Goal: Task Accomplishment & Management: Manage account settings

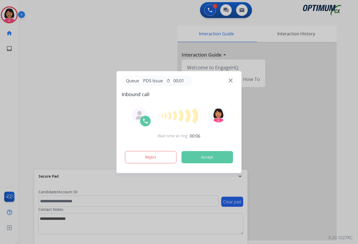
click at [230, 81] on img at bounding box center [231, 80] width 4 height 4
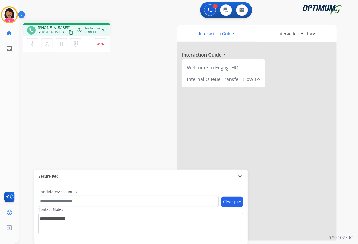
click at [68, 33] on mat-icon "content_copy" at bounding box center [70, 32] width 5 height 5
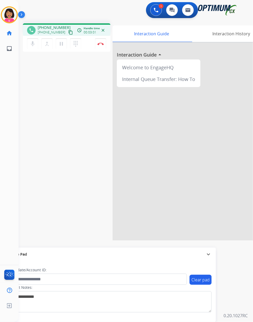
click at [27, 83] on div "phone [PHONE_NUMBER] [PHONE_NUMBER] content_copy access_time Call metrics Queue…" at bounding box center [130, 130] width 222 height 222
click at [99, 44] on img at bounding box center [101, 44] width 6 height 3
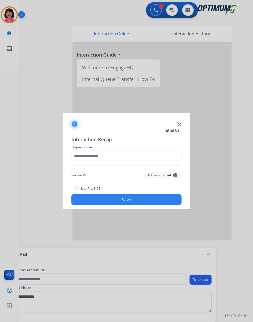
drag, startPoint x: 19, startPoint y: 115, endPoint x: 27, endPoint y: 112, distance: 9.1
click at [20, 114] on div at bounding box center [126, 161] width 253 height 322
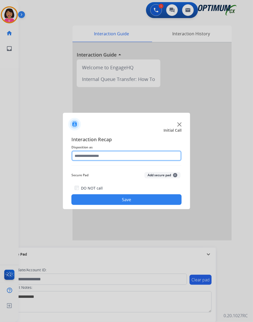
click at [108, 158] on input "text" at bounding box center [126, 156] width 110 height 11
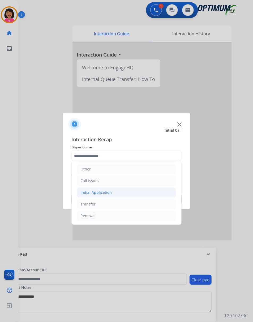
click at [113, 189] on li "Initial Application" at bounding box center [126, 193] width 99 height 10
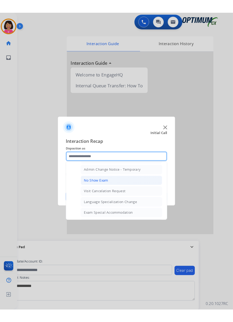
scroll to position [215, 0]
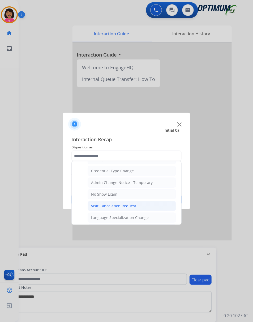
click at [116, 209] on div "Visit Cancelation Request" at bounding box center [113, 206] width 45 height 5
type input "**********"
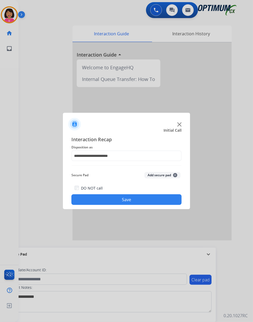
click at [114, 201] on button "Save" at bounding box center [126, 199] width 110 height 11
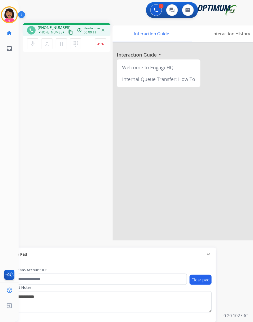
click at [35, 76] on div "phone [PHONE_NUMBER] [PHONE_NUMBER] content_copy access_time Call metrics Queue…" at bounding box center [130, 130] width 222 height 222
click at [151, 10] on div "1 Voice Interactions" at bounding box center [156, 10] width 16 height 12
click at [156, 9] on img at bounding box center [156, 10] width 5 height 5
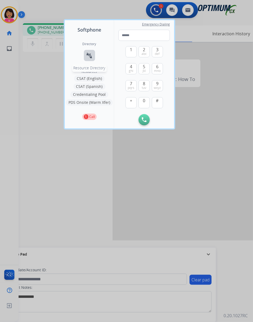
click at [90, 60] on button "connect_without_contact Resource Directory" at bounding box center [89, 55] width 11 height 11
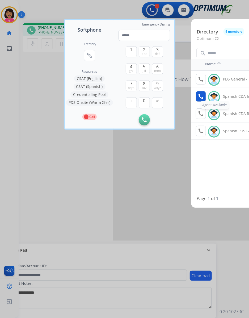
click at [204, 96] on button "call Agent Available." at bounding box center [201, 96] width 10 height 11
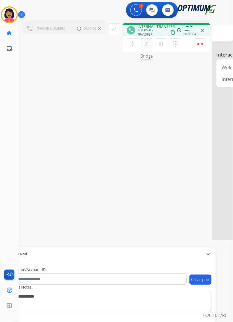
click at [145, 47] on button "merge_type Bridge" at bounding box center [146, 43] width 11 height 11
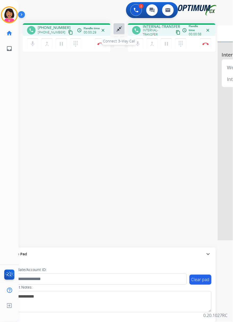
click at [121, 29] on mat-icon "close_fullscreen" at bounding box center [119, 29] width 6 height 6
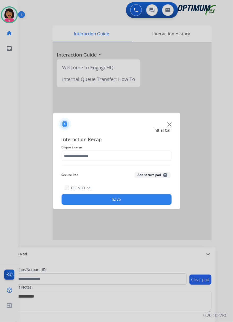
click at [9, 95] on div at bounding box center [116, 161] width 233 height 322
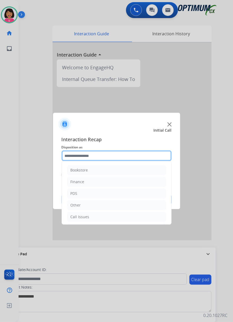
click at [98, 154] on input "text" at bounding box center [117, 156] width 110 height 11
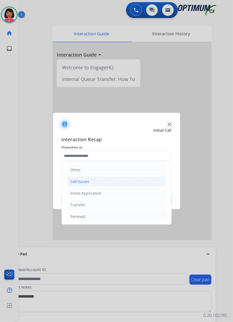
click at [111, 183] on li "Call Issues" at bounding box center [116, 182] width 99 height 10
click at [111, 204] on div "Wrong Number/Wrong Department" at bounding box center [112, 204] width 63 height 5
type input "**********"
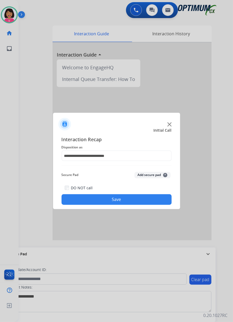
click at [108, 200] on button "Save" at bounding box center [117, 199] width 110 height 11
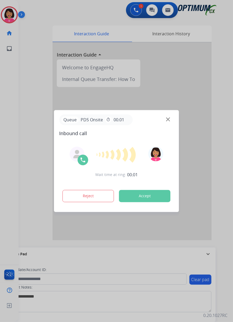
click at [169, 119] on img at bounding box center [168, 119] width 4 height 4
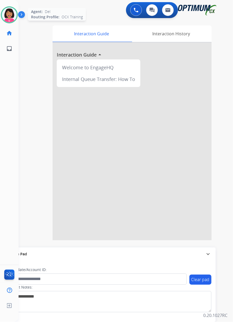
click at [12, 11] on img at bounding box center [9, 14] width 15 height 15
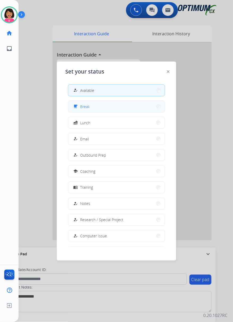
click at [104, 105] on button "free_breakfast Break" at bounding box center [116, 106] width 97 height 11
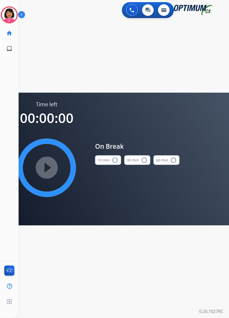
click at [113, 164] on button "10 min radio_button_unchecked" at bounding box center [108, 160] width 26 height 10
click at [50, 170] on mat-icon "play_circle_filled" at bounding box center [47, 168] width 6 height 6
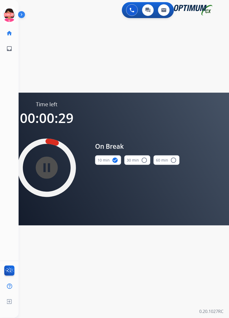
drag, startPoint x: 15, startPoint y: 14, endPoint x: 22, endPoint y: 14, distance: 6.7
click at [15, 13] on icon at bounding box center [9, 14] width 17 height 17
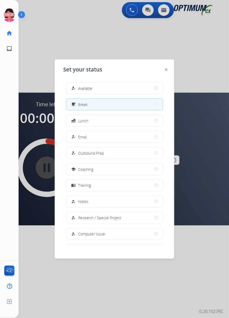
click at [130, 89] on button "how_to_reg Available" at bounding box center [114, 88] width 97 height 11
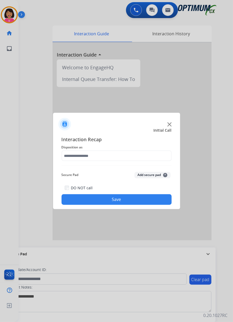
click at [170, 124] on img at bounding box center [170, 124] width 4 height 4
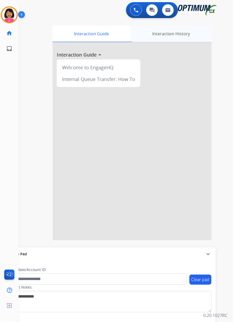
click at [174, 32] on div "Interaction History" at bounding box center [171, 34] width 81 height 16
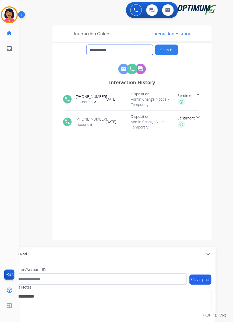
drag, startPoint x: 122, startPoint y: 52, endPoint x: 95, endPoint y: 48, distance: 27.7
click at [95, 48] on input "**********" at bounding box center [120, 50] width 67 height 10
click at [14, 15] on img at bounding box center [9, 14] width 15 height 15
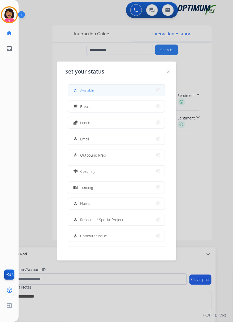
click at [116, 87] on button "how_to_reg Available" at bounding box center [116, 90] width 97 height 11
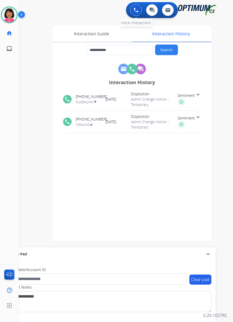
click at [136, 10] on img at bounding box center [136, 10] width 5 height 5
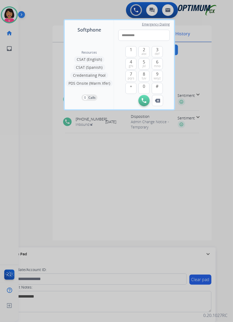
type input "**********"
click at [149, 99] on div "Initiate Call Remove Number" at bounding box center [145, 100] width 52 height 11
click at [146, 101] on img at bounding box center [144, 100] width 5 height 5
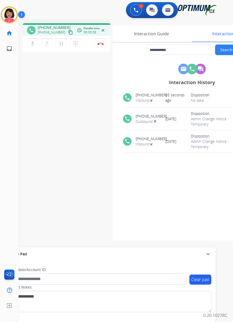
click at [68, 32] on mat-icon "content_copy" at bounding box center [70, 32] width 5 height 5
click at [5, 91] on div "Del Busy Edit Avatar Agent: [PERSON_NAME] Profile: OCX Training home Home Home …" at bounding box center [9, 161] width 19 height 322
click at [99, 43] on img at bounding box center [101, 44] width 6 height 3
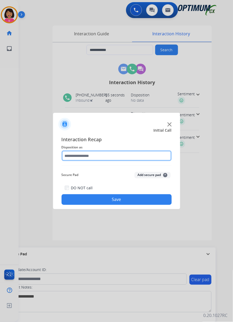
click at [105, 160] on input "text" at bounding box center [117, 156] width 110 height 11
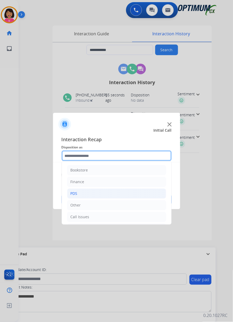
scroll to position [38, 0]
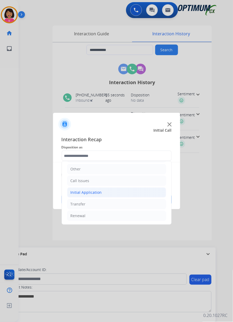
click at [128, 194] on li "Initial Application" at bounding box center [116, 193] width 99 height 10
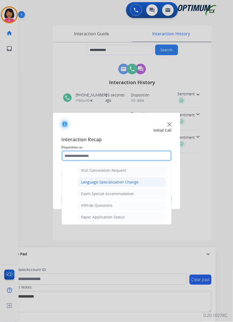
scroll to position [286, 0]
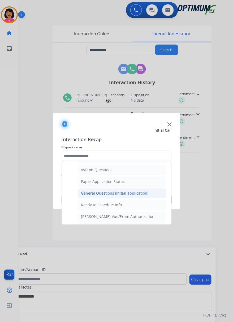
click at [112, 199] on li "General Questions (Initial application)" at bounding box center [122, 194] width 88 height 10
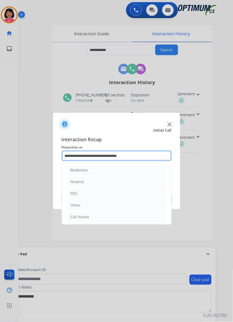
click at [112, 159] on input "**********" at bounding box center [117, 156] width 110 height 11
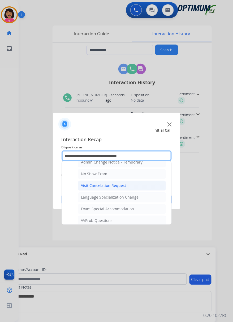
scroll to position [248, 0]
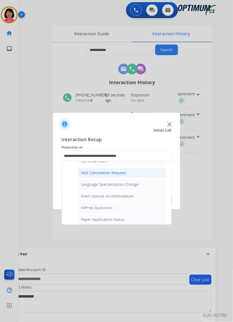
click at [109, 175] on div "Visit Cancelation Request" at bounding box center [103, 173] width 45 height 5
type input "**********"
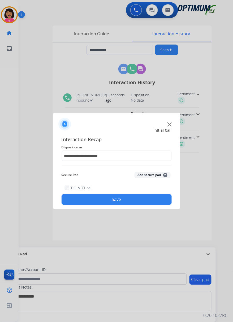
click at [111, 198] on button "Save" at bounding box center [117, 199] width 110 height 11
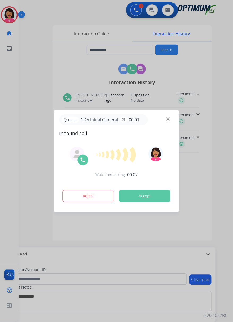
type input "**********"
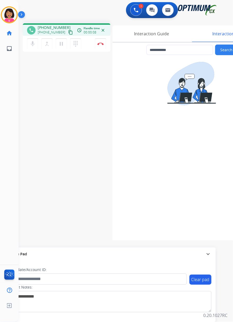
click at [12, 141] on div "Del Busy Edit Avatar Agent: [PERSON_NAME] Profile: OCX Training home Home Home …" at bounding box center [9, 161] width 19 height 322
click at [67, 31] on button "content_copy" at bounding box center [70, 32] width 6 height 6
drag, startPoint x: 36, startPoint y: 44, endPoint x: 53, endPoint y: 64, distance: 27.1
click at [38, 44] on button "mic Mute" at bounding box center [32, 43] width 11 height 11
drag, startPoint x: 32, startPoint y: 45, endPoint x: 80, endPoint y: 54, distance: 48.6
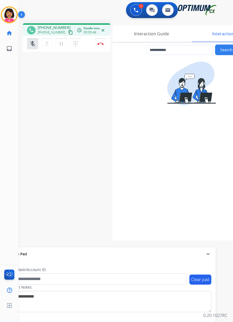
click at [36, 45] on mat-icon "mic_off" at bounding box center [32, 44] width 6 height 6
click at [30, 83] on div "**********" at bounding box center [120, 130] width 202 height 222
click at [98, 44] on img at bounding box center [101, 44] width 6 height 3
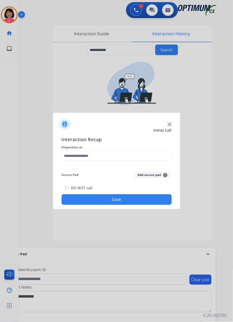
click at [24, 73] on div at bounding box center [116, 161] width 233 height 322
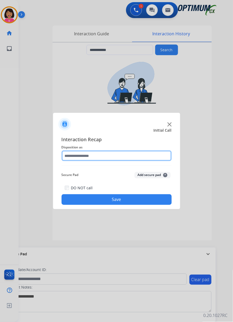
drag, startPoint x: 113, startPoint y: 153, endPoint x: 116, endPoint y: 159, distance: 7.6
click at [113, 153] on input "text" at bounding box center [117, 156] width 110 height 11
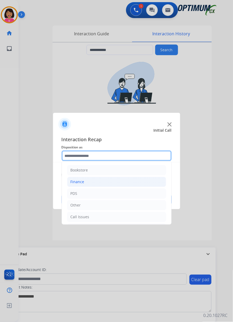
scroll to position [38, 0]
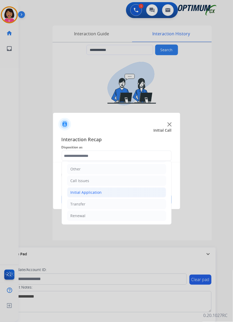
click at [98, 194] on div "Initial Application" at bounding box center [86, 192] width 31 height 5
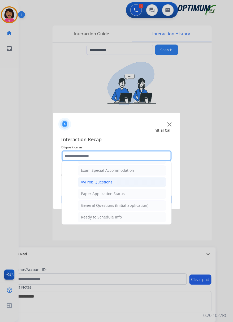
scroll to position [286, 0]
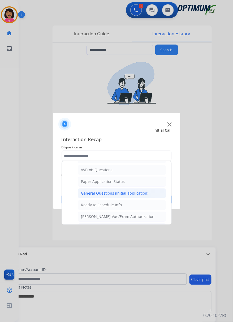
click at [104, 196] on div "General Questions (Initial application)" at bounding box center [114, 193] width 67 height 5
type input "**********"
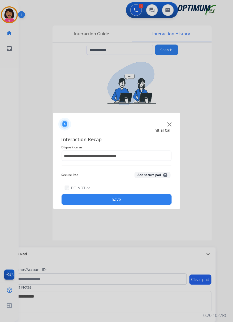
click at [106, 204] on button "Save" at bounding box center [117, 199] width 110 height 11
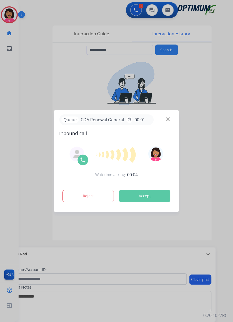
drag, startPoint x: 13, startPoint y: 143, endPoint x: 45, endPoint y: 140, distance: 31.8
click at [14, 144] on div at bounding box center [116, 161] width 233 height 322
type input "**********"
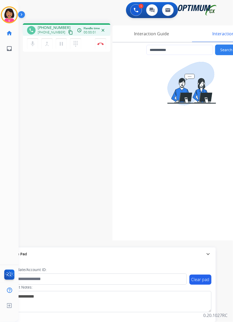
click at [68, 33] on mat-icon "content_copy" at bounding box center [70, 32] width 5 height 5
click at [31, 44] on mat-icon "mic" at bounding box center [32, 44] width 6 height 6
click at [30, 40] on button "mic_off Mute" at bounding box center [32, 43] width 11 height 11
click at [10, 72] on div "Del Busy Edit Avatar Agent: [PERSON_NAME] Profile: OCX Training home Home Home …" at bounding box center [9, 161] width 19 height 322
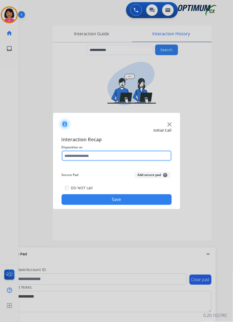
click at [157, 158] on input "text" at bounding box center [117, 156] width 110 height 11
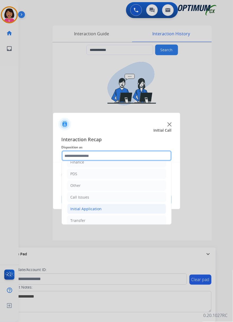
scroll to position [38, 0]
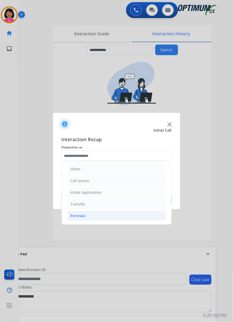
click at [131, 215] on li "Renewal" at bounding box center [116, 216] width 99 height 10
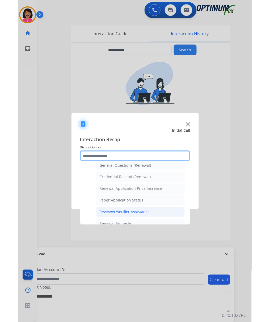
scroll to position [180, 0]
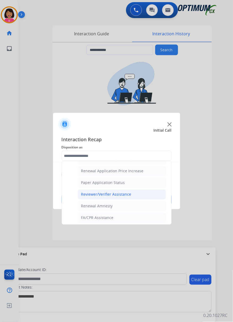
click at [129, 197] on div "Reviewer/Verifier Assistance" at bounding box center [106, 194] width 50 height 5
type input "**********"
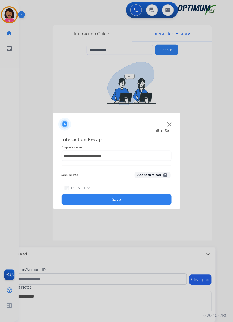
click at [129, 198] on button "Save" at bounding box center [117, 199] width 110 height 11
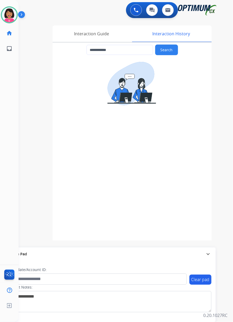
click at [32, 60] on div "**********" at bounding box center [120, 130] width 202 height 222
click at [111, 31] on div "Interaction Guide" at bounding box center [92, 34] width 78 height 16
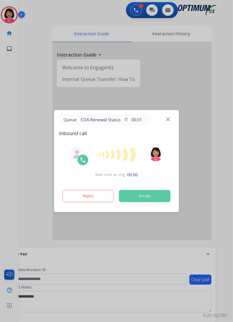
click at [29, 50] on div at bounding box center [116, 161] width 233 height 322
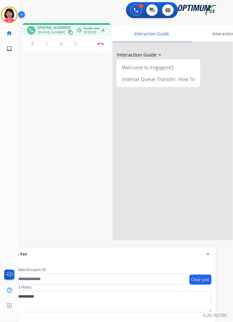
click at [68, 32] on mat-icon "content_copy" at bounding box center [70, 32] width 5 height 5
click at [15, 83] on div "Del Busy Edit Avatar Agent: [PERSON_NAME] Profile: OCX Training home Home Home …" at bounding box center [9, 161] width 19 height 322
click at [136, 8] on img at bounding box center [136, 10] width 5 height 5
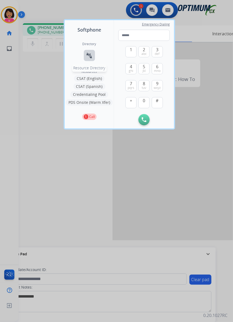
click at [90, 58] on mat-icon "connect_without_contact" at bounding box center [89, 55] width 6 height 6
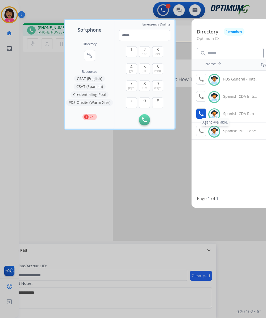
click at [202, 114] on mat-icon "call" at bounding box center [201, 114] width 6 height 6
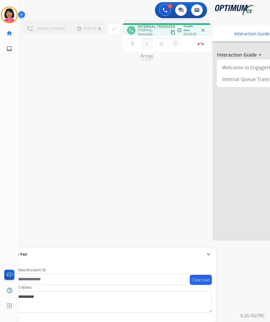
click at [148, 45] on mat-icon "merge_type" at bounding box center [147, 44] width 6 height 6
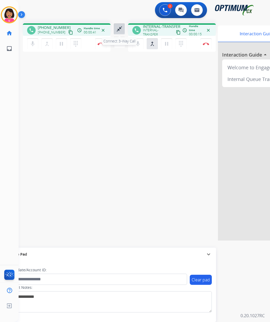
click at [117, 28] on mat-icon "close_fullscreen" at bounding box center [119, 29] width 6 height 6
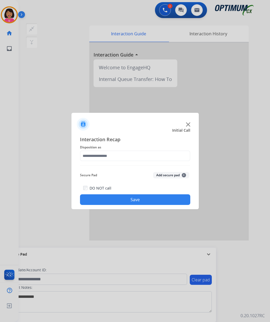
click at [39, 96] on div at bounding box center [135, 161] width 270 height 322
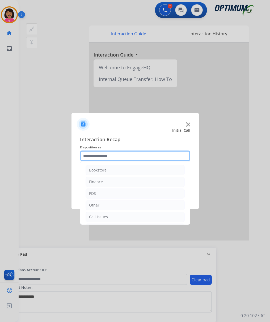
click at [103, 152] on input "text" at bounding box center [135, 156] width 110 height 11
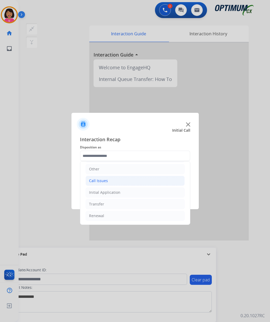
click at [119, 179] on li "Call Issues" at bounding box center [135, 181] width 99 height 10
click at [126, 201] on div "Wrong Number/Wrong Department" at bounding box center [131, 202] width 63 height 5
type input "**********"
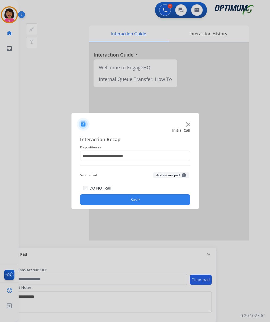
click at [126, 196] on button "Save" at bounding box center [135, 199] width 110 height 11
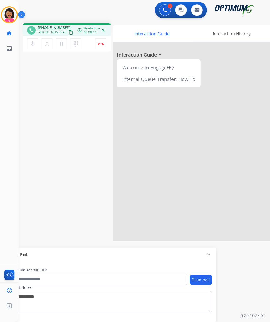
click at [67, 29] on button "content_copy" at bounding box center [70, 32] width 6 height 6
click at [29, 46] on button "mic Mute" at bounding box center [32, 43] width 11 height 11
click at [31, 41] on mat-icon "mic_off" at bounding box center [32, 44] width 6 height 6
drag, startPoint x: 34, startPoint y: 40, endPoint x: 39, endPoint y: 67, distance: 27.7
click at [34, 40] on button "mic Mute" at bounding box center [32, 43] width 11 height 11
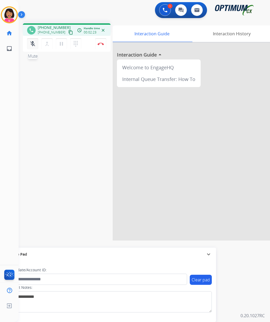
click at [32, 41] on mat-icon "mic_off" at bounding box center [32, 44] width 6 height 6
click at [32, 42] on mat-icon "mic" at bounding box center [32, 44] width 6 height 6
click at [33, 44] on mat-icon "mic_off" at bounding box center [32, 44] width 6 height 6
click at [269, 83] on div at bounding box center [192, 142] width 159 height 198
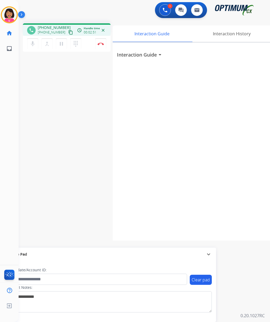
drag, startPoint x: 269, startPoint y: 83, endPoint x: 28, endPoint y: 76, distance: 241.6
click at [28, 76] on div "phone [PHONE_NUMBER] [PHONE_NUMBER] content_copy access_time Call metrics Queue…" at bounding box center [138, 130] width 239 height 222
click at [101, 42] on button "Disconnect" at bounding box center [100, 43] width 11 height 11
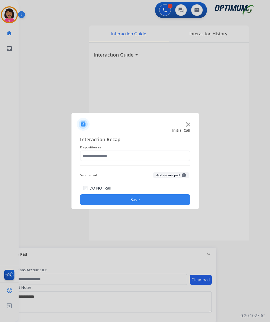
click at [28, 100] on div at bounding box center [135, 161] width 270 height 322
click at [114, 164] on div "Interaction Recap Disposition as Secure Pad Add secure pad + DO NOT call Save" at bounding box center [135, 170] width 110 height 69
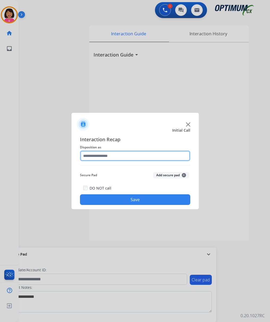
click at [112, 151] on input "text" at bounding box center [135, 156] width 110 height 11
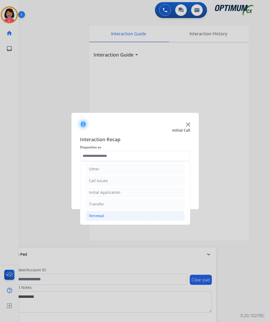
click at [124, 216] on li "Renewal" at bounding box center [135, 216] width 99 height 10
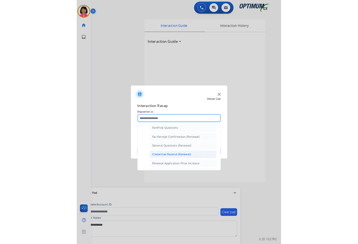
scroll to position [138, 0]
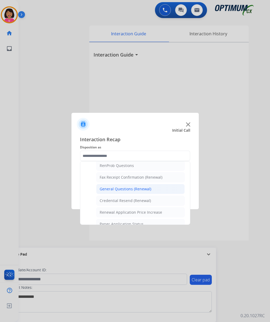
click at [130, 194] on li "General Questions (Renewal)" at bounding box center [140, 189] width 88 height 10
type input "**********"
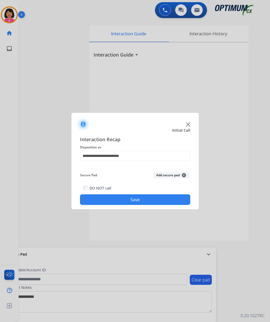
click at [126, 197] on button "Save" at bounding box center [135, 199] width 110 height 11
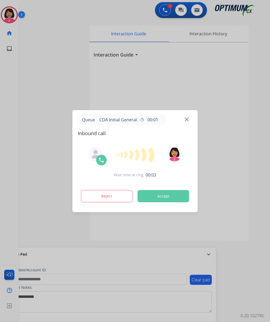
click at [36, 70] on div at bounding box center [135, 161] width 270 height 322
click at [185, 120] on img at bounding box center [187, 119] width 4 height 4
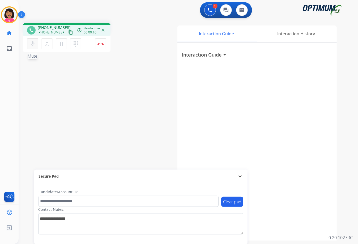
click at [35, 45] on mat-icon "mic" at bounding box center [32, 44] width 6 height 6
click at [35, 45] on mat-icon "mic_off" at bounding box center [32, 44] width 6 height 6
click at [68, 30] on mat-icon "content_copy" at bounding box center [70, 32] width 5 height 5
click at [83, 84] on div "phone [PHONE_NUMBER] [PHONE_NUMBER] content_copy access_time Call metrics Queue…" at bounding box center [182, 130] width 327 height 222
click at [212, 15] on button at bounding box center [210, 10] width 12 height 12
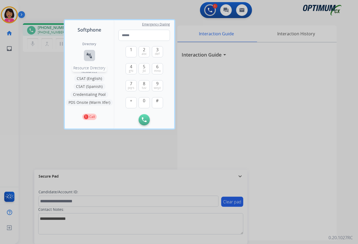
click at [86, 56] on button "connect_without_contact Resource Directory" at bounding box center [89, 55] width 11 height 11
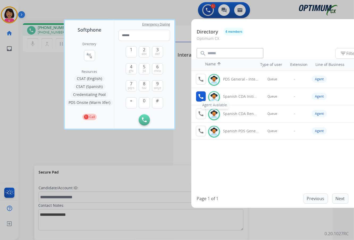
click at [198, 97] on mat-icon "call" at bounding box center [201, 96] width 6 height 6
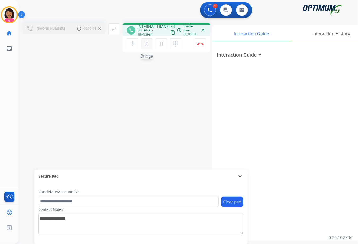
click at [147, 45] on mat-icon "merge_type" at bounding box center [147, 44] width 6 height 6
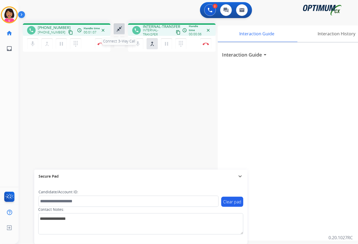
click at [119, 32] on mat-icon "close_fullscreen" at bounding box center [119, 29] width 6 height 6
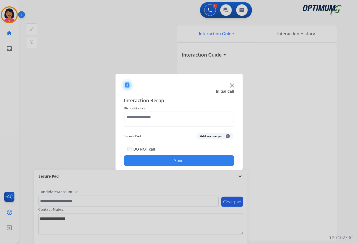
click at [194, 108] on span "Disposition as" at bounding box center [179, 108] width 110 height 6
click at [194, 111] on span "Disposition as" at bounding box center [179, 108] width 110 height 6
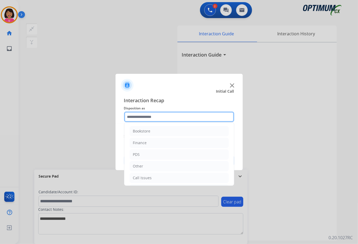
click at [199, 118] on input "text" at bounding box center [179, 117] width 110 height 11
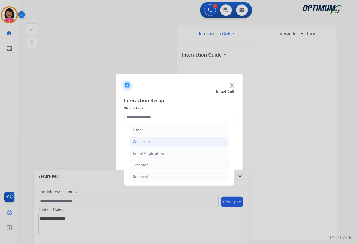
click at [146, 143] on div "Call Issues" at bounding box center [142, 141] width 19 height 5
click at [160, 165] on div "Wrong Number/Wrong Department" at bounding box center [175, 164] width 63 height 5
type input "**********"
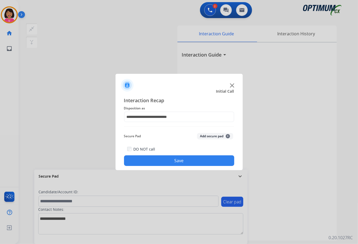
click at [158, 162] on button "Save" at bounding box center [179, 160] width 110 height 11
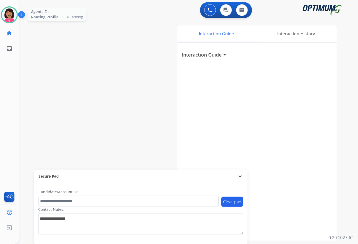
click at [13, 14] on img at bounding box center [9, 14] width 15 height 15
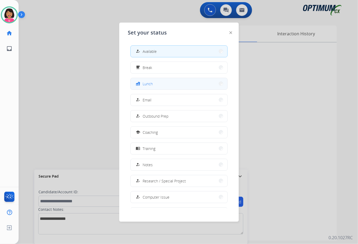
click at [165, 85] on button "fastfood Lunch" at bounding box center [179, 83] width 97 height 11
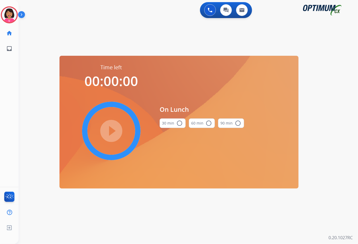
click at [175, 123] on button "30 min radio_button_unchecked" at bounding box center [173, 124] width 26 height 10
click at [114, 129] on mat-icon "play_circle_filled" at bounding box center [111, 131] width 6 height 6
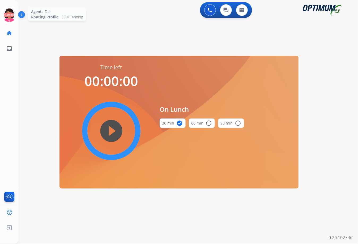
click at [5, 12] on icon at bounding box center [9, 14] width 17 height 17
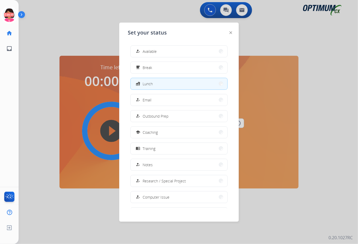
click at [21, 29] on div at bounding box center [179, 122] width 358 height 244
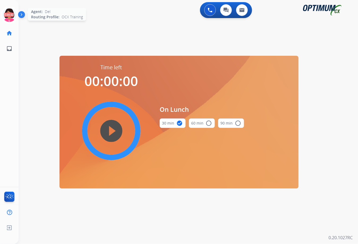
click at [5, 16] on icon at bounding box center [9, 14] width 17 height 17
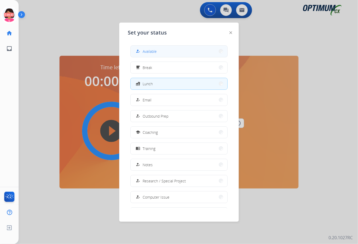
click at [148, 51] on span "Available" at bounding box center [150, 52] width 14 height 6
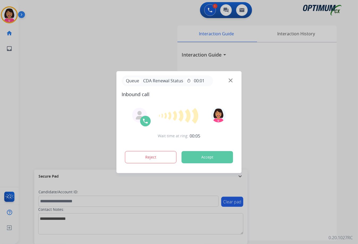
click at [230, 79] on img at bounding box center [231, 80] width 4 height 4
click at [230, 80] on img at bounding box center [231, 80] width 4 height 4
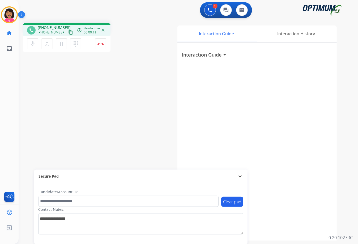
click at [68, 31] on mat-icon "content_copy" at bounding box center [70, 32] width 5 height 5
click at [31, 42] on mat-icon "mic" at bounding box center [32, 44] width 6 height 6
click at [32, 48] on button "mic_off Mute" at bounding box center [32, 43] width 11 height 11
click at [30, 43] on mat-icon "mic" at bounding box center [32, 44] width 6 height 6
click at [30, 42] on mat-icon "mic_off" at bounding box center [32, 44] width 6 height 6
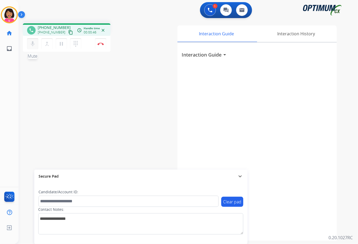
click at [33, 44] on mat-icon "mic" at bounding box center [32, 44] width 6 height 6
click at [29, 47] on button "mic_off Mute" at bounding box center [32, 43] width 11 height 11
click at [34, 41] on mat-icon "mic" at bounding box center [32, 44] width 6 height 6
click at [35, 44] on mat-icon "mic_off" at bounding box center [32, 44] width 6 height 6
click at [31, 43] on mat-icon "mic" at bounding box center [32, 44] width 6 height 6
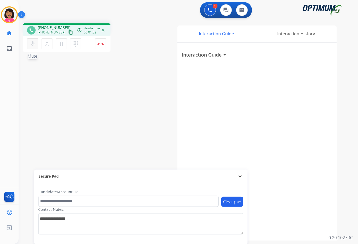
click at [35, 44] on mat-icon "mic" at bounding box center [32, 44] width 6 height 6
click at [35, 44] on mat-icon "mic_off" at bounding box center [32, 44] width 6 height 6
click at [30, 44] on mat-icon "mic_off" at bounding box center [32, 44] width 6 height 6
click at [32, 45] on mat-icon "mic" at bounding box center [32, 44] width 6 height 6
click at [32, 45] on mat-icon "mic_off" at bounding box center [32, 44] width 6 height 6
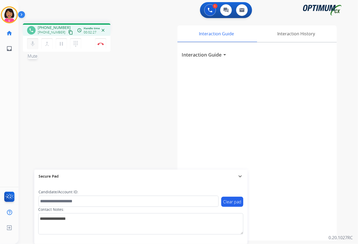
click at [31, 46] on button "mic Mute" at bounding box center [32, 43] width 11 height 11
click at [28, 47] on button "mic_off Mute" at bounding box center [32, 43] width 11 height 11
click at [35, 44] on mat-icon "mic_off" at bounding box center [32, 44] width 6 height 6
click at [104, 44] on button "Disconnect" at bounding box center [100, 43] width 11 height 11
click at [100, 41] on button "Disconnect" at bounding box center [100, 43] width 11 height 11
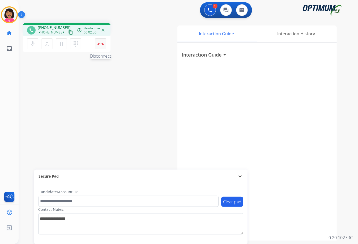
click at [103, 42] on button "Disconnect" at bounding box center [100, 43] width 11 height 11
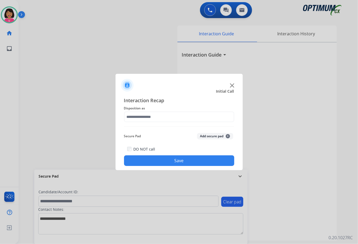
click at [198, 110] on span "Disposition as" at bounding box center [179, 108] width 110 height 6
click at [200, 116] on input "text" at bounding box center [179, 117] width 110 height 11
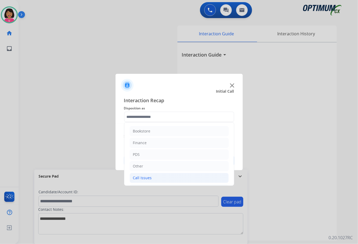
click at [183, 177] on li "Call Issues" at bounding box center [179, 178] width 99 height 10
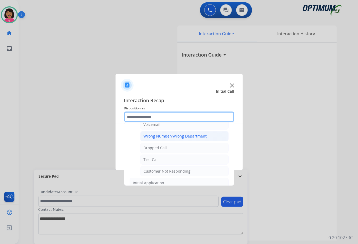
scroll to position [66, 0]
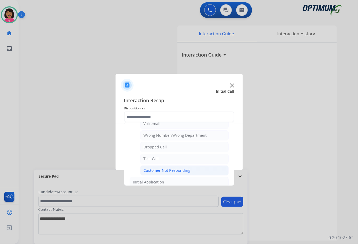
click at [190, 171] on li "Customer Not Responding" at bounding box center [184, 171] width 88 height 10
type input "**********"
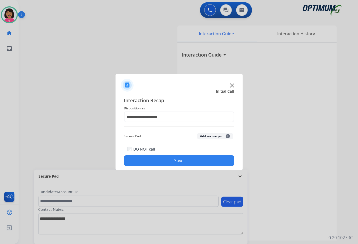
click at [182, 156] on button "Save" at bounding box center [179, 160] width 110 height 11
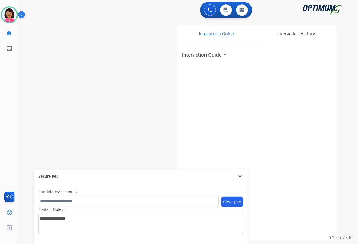
click at [54, 45] on div "swap_horiz Break voice bridge close_fullscreen Connect 3-Way Call merge_type Se…" at bounding box center [182, 130] width 327 height 222
click at [141, 167] on div "Wait time at ring: 00:07 Reject Accept" at bounding box center [179, 136] width 115 height 66
click at [141, 167] on div "Wait time at ring: 00:08 Reject Accept" at bounding box center [179, 136] width 115 height 66
click at [142, 159] on button "Reject" at bounding box center [151, 157] width 52 height 12
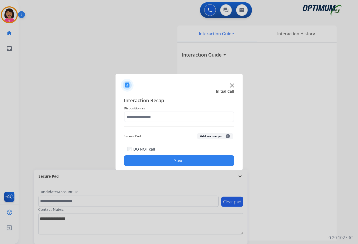
click at [231, 88] on div at bounding box center [179, 83] width 127 height 19
click at [231, 84] on img at bounding box center [232, 85] width 4 height 4
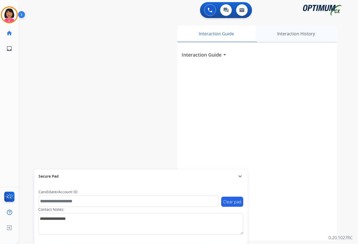
click at [268, 32] on div "Interaction History" at bounding box center [296, 34] width 81 height 16
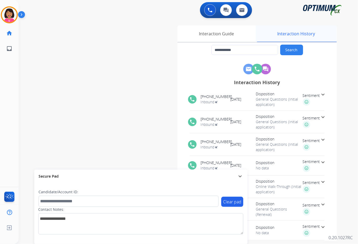
click at [278, 36] on div "Interaction History" at bounding box center [296, 34] width 81 height 16
drag, startPoint x: 254, startPoint y: 51, endPoint x: 218, endPoint y: 50, distance: 36.1
click at [218, 50] on input "**********" at bounding box center [244, 50] width 67 height 10
click at [204, 9] on div "0 Voice Interactions" at bounding box center [210, 10] width 16 height 12
click at [210, 13] on button at bounding box center [210, 10] width 12 height 12
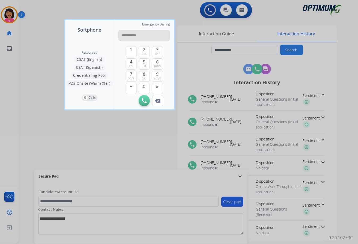
type input "**********"
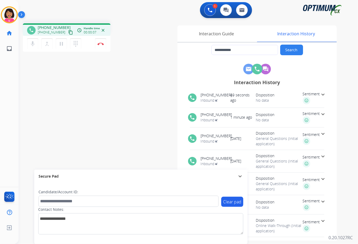
click at [68, 30] on mat-icon "content_copy" at bounding box center [70, 32] width 5 height 5
click at [31, 46] on mat-icon "mic" at bounding box center [32, 44] width 6 height 6
click at [32, 45] on mat-icon "mic_off" at bounding box center [32, 44] width 6 height 6
click at [224, 24] on div "**********" at bounding box center [250, 131] width 190 height 217
click at [228, 28] on div "Interaction Guide" at bounding box center [216, 34] width 78 height 16
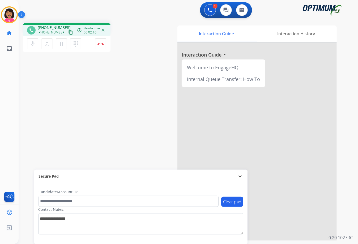
click at [71, 81] on div "phone [PHONE_NUMBER] [PHONE_NUMBER] content_copy access_time Call metrics Queue…" at bounding box center [182, 130] width 327 height 222
click at [37, 43] on button "mic Mute" at bounding box center [32, 43] width 11 height 11
drag, startPoint x: 35, startPoint y: 43, endPoint x: 32, endPoint y: 43, distance: 3.2
click at [32, 43] on mat-icon "mic_off" at bounding box center [32, 44] width 6 height 6
click at [32, 42] on mat-icon "mic" at bounding box center [32, 44] width 6 height 6
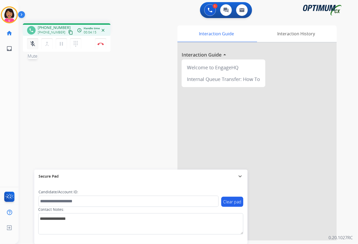
click at [32, 42] on mat-icon "mic_off" at bounding box center [32, 44] width 6 height 6
click at [36, 42] on button "mic Mute" at bounding box center [32, 43] width 11 height 11
click at [30, 46] on mat-icon "mic_off" at bounding box center [32, 44] width 6 height 6
click at [30, 46] on mat-icon "mic" at bounding box center [32, 44] width 6 height 6
click at [30, 45] on mat-icon "mic_off" at bounding box center [32, 44] width 6 height 6
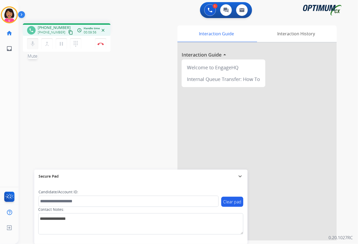
click at [30, 45] on mat-icon "mic" at bounding box center [32, 44] width 6 height 6
click at [30, 45] on mat-icon "mic_off" at bounding box center [32, 44] width 6 height 6
click at [101, 47] on button "Disconnect" at bounding box center [100, 43] width 11 height 11
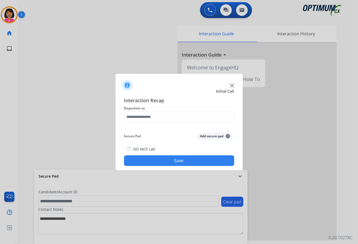
click at [232, 83] on div at bounding box center [179, 83] width 127 height 19
click at [232, 84] on img at bounding box center [232, 85] width 4 height 4
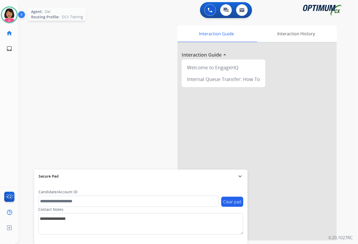
click at [6, 16] on img at bounding box center [9, 14] width 15 height 15
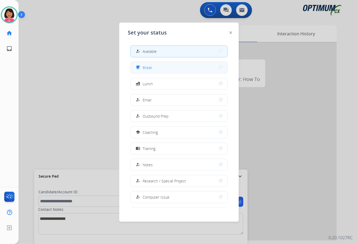
click at [150, 63] on button "free_breakfast Break" at bounding box center [179, 67] width 97 height 11
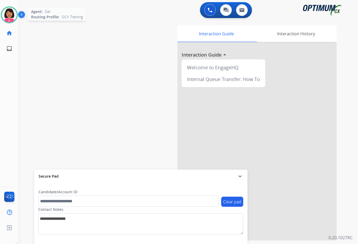
click at [7, 9] on img at bounding box center [9, 14] width 15 height 15
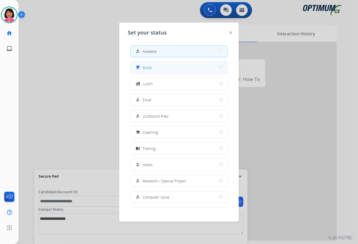
click at [181, 70] on button "free_breakfast Break" at bounding box center [179, 67] width 97 height 11
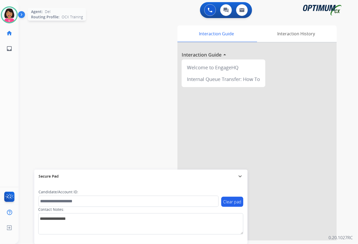
click at [13, 10] on img at bounding box center [9, 14] width 15 height 15
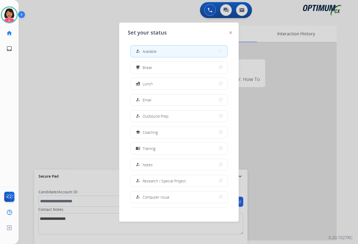
click at [198, 74] on div "how_to_reg Available free_breakfast Break fastfood Lunch how_to_reg Email how_t…" at bounding box center [179, 124] width 103 height 167
click at [196, 65] on button "free_breakfast Break" at bounding box center [179, 67] width 97 height 11
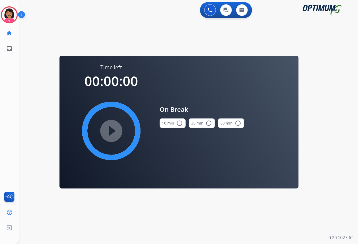
click at [174, 124] on button "10 min radio_button_unchecked" at bounding box center [173, 124] width 26 height 10
click at [108, 132] on mat-icon "play_circle_filled" at bounding box center [111, 131] width 6 height 6
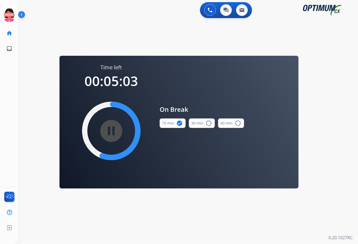
click at [189, 119] on button "30 min radio_button_unchecked" at bounding box center [202, 124] width 26 height 10
click at [189, 119] on button "30 min check_circle" at bounding box center [202, 124] width 26 height 10
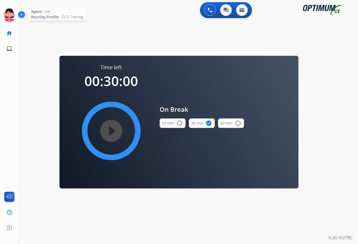
click at [10, 11] on icon at bounding box center [9, 14] width 17 height 17
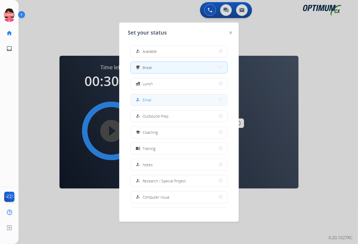
click at [151, 103] on div "how_to_reg Email" at bounding box center [143, 100] width 16 height 6
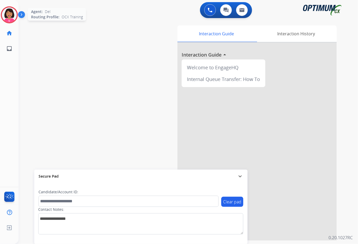
click at [13, 16] on img at bounding box center [9, 14] width 15 height 15
